Goal: Information Seeking & Learning: Learn about a topic

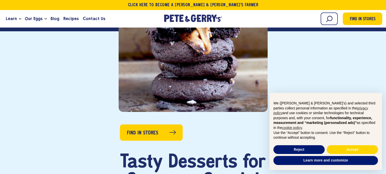
scroll to position [193, 0]
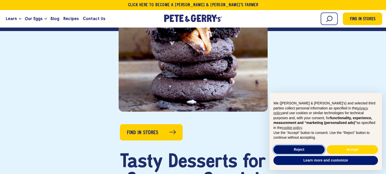
click at [293, 151] on button "Reject" at bounding box center [298, 150] width 51 height 9
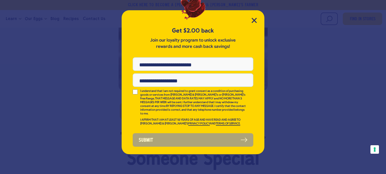
scroll to position [0, 0]
click at [253, 19] on icon "Close Modal" at bounding box center [254, 20] width 5 height 5
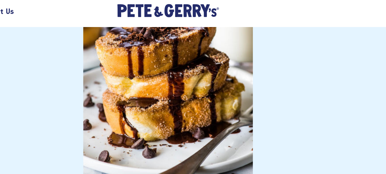
scroll to position [1685, 0]
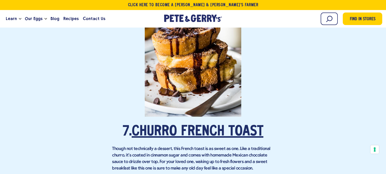
click at [180, 125] on link "Churro French Toast" at bounding box center [198, 132] width 132 height 14
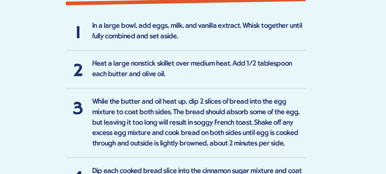
scroll to position [459, 0]
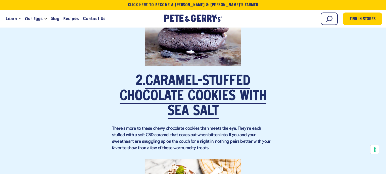
scroll to position [735, 0]
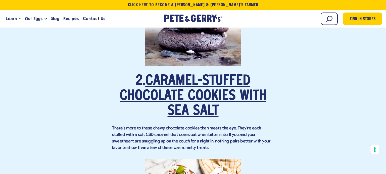
click at [184, 75] on link "Caramel-Stuffed Chocolate Cookies with Sea Salt" at bounding box center [192, 97] width 147 height 44
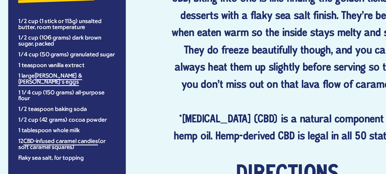
scroll to position [317, 0]
